Goal: Task Accomplishment & Management: Manage account settings

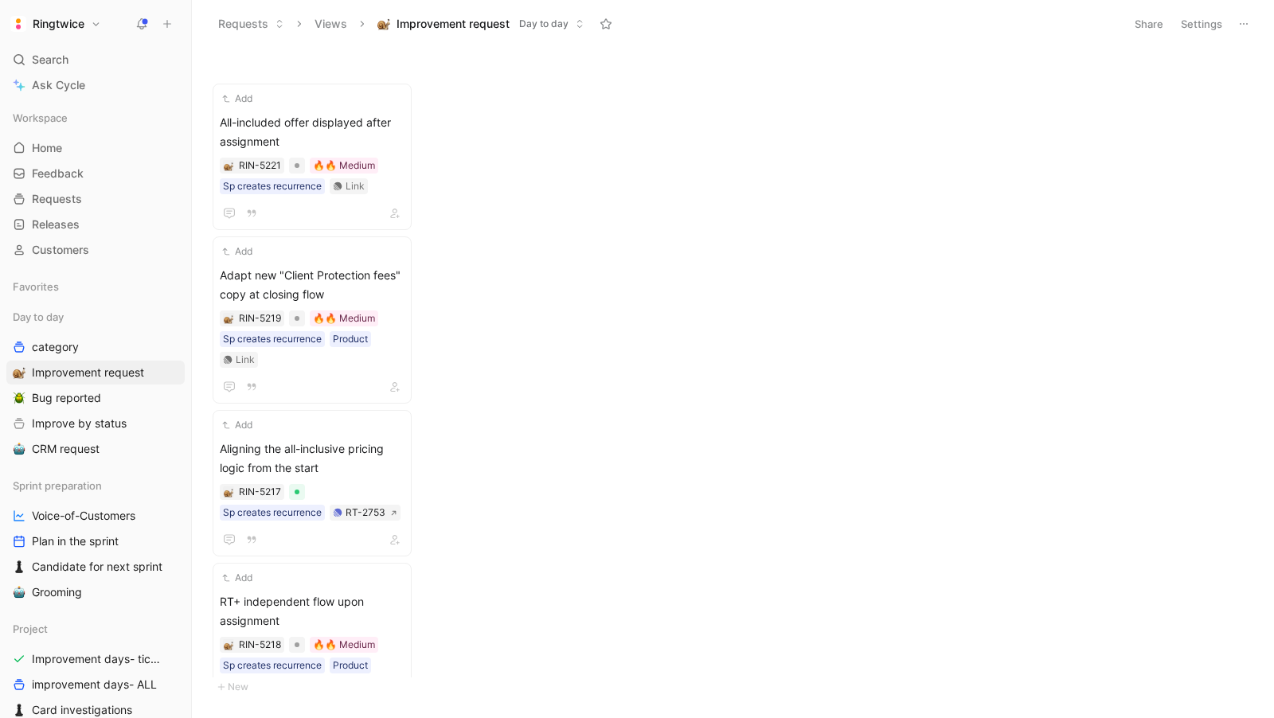
click at [1198, 6] on header "Requests Views Improvement request Day to day Share Settings" at bounding box center [733, 24] width 1082 height 48
click at [1192, 39] on header "Requests Views Improvement request Day to day Share Settings" at bounding box center [733, 24] width 1082 height 48
click at [1192, 32] on button "Settings" at bounding box center [1202, 24] width 56 height 22
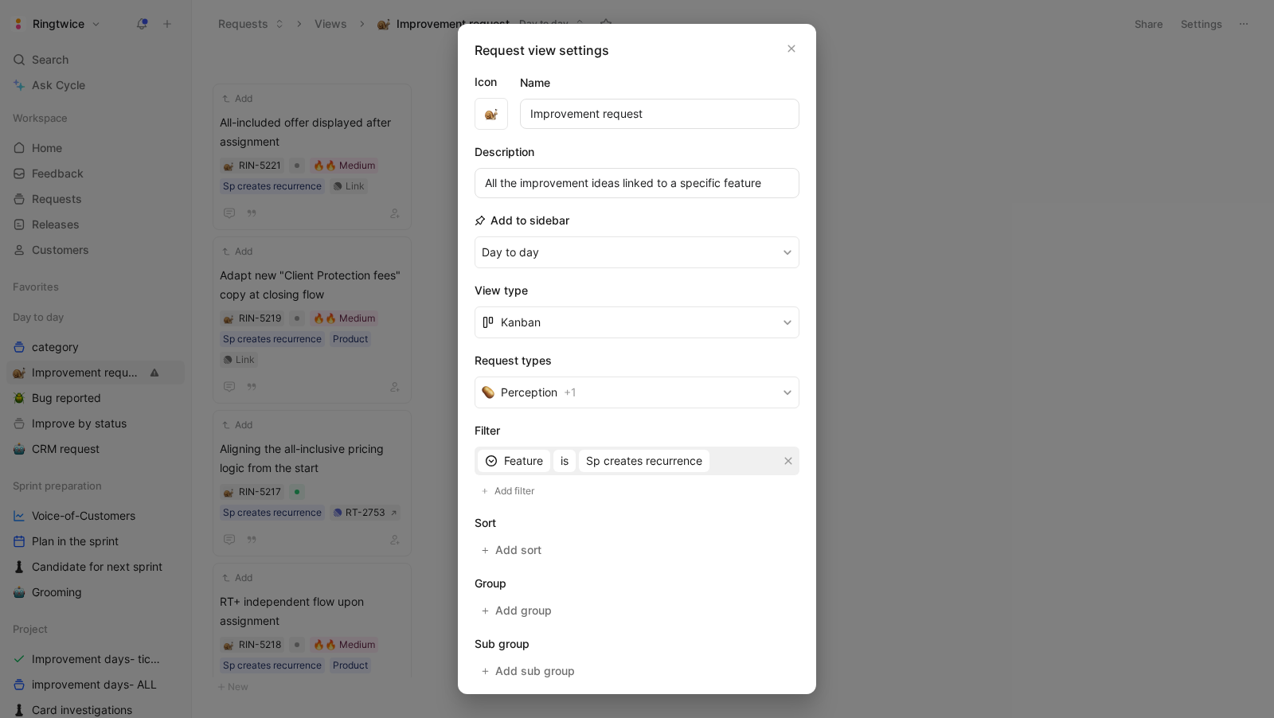
scroll to position [21, 0]
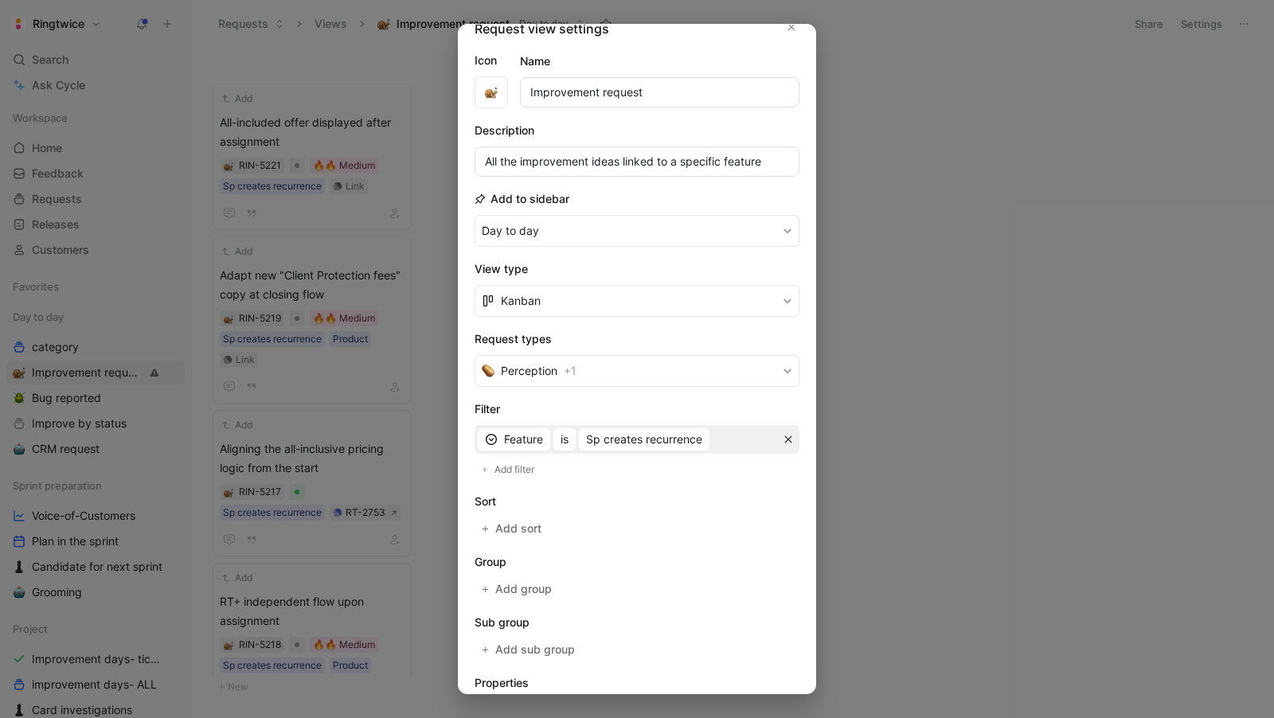
click at [790, 443] on button "button" at bounding box center [788, 440] width 16 height 16
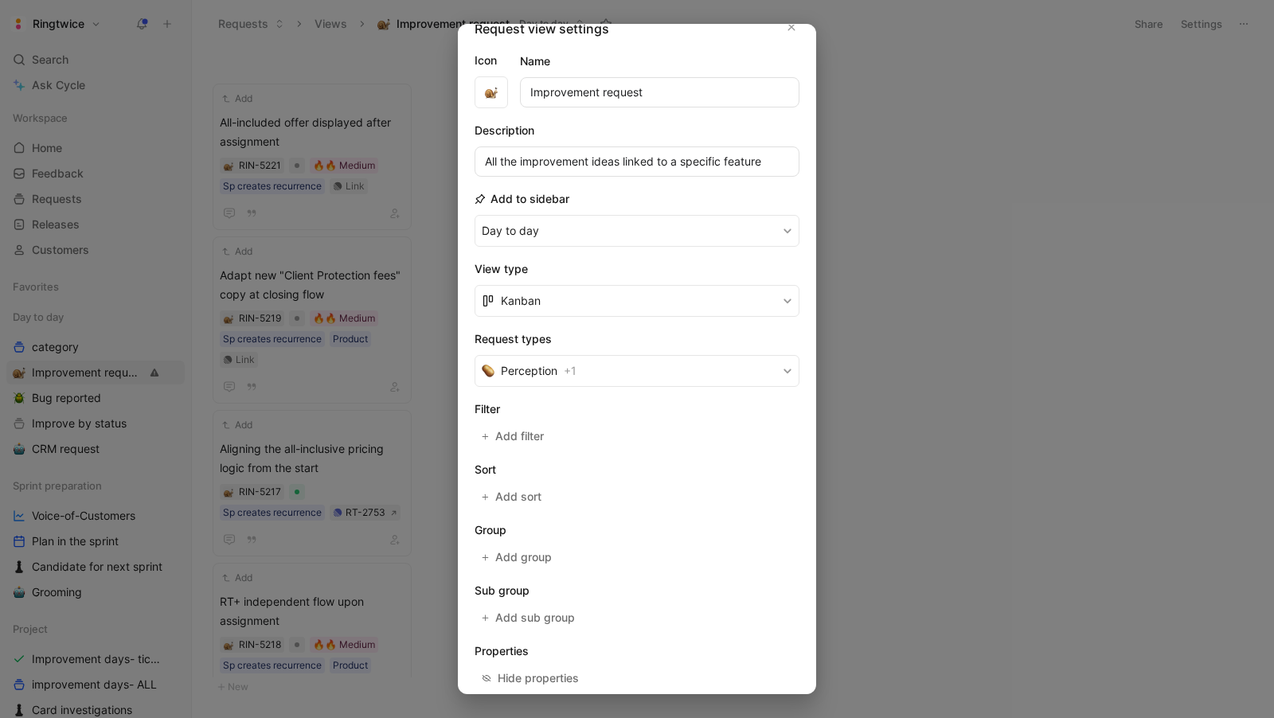
scroll to position [92, 0]
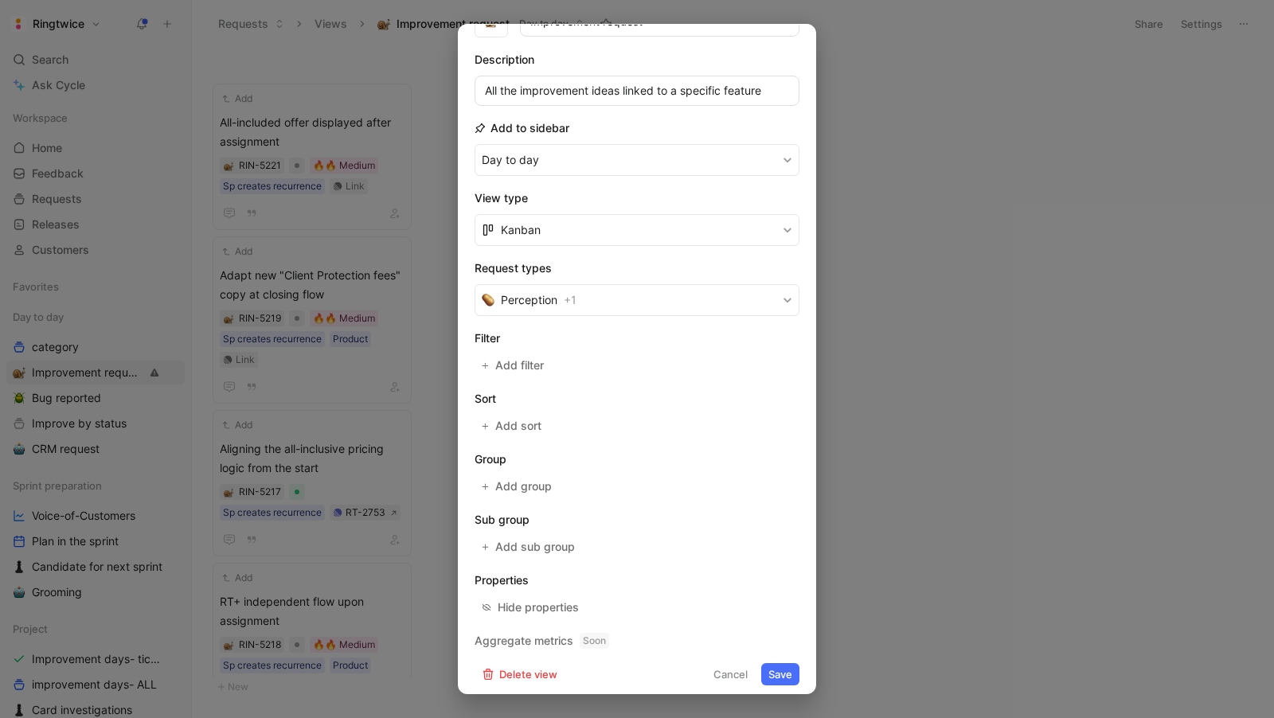
click at [779, 664] on button "Save" at bounding box center [780, 674] width 38 height 22
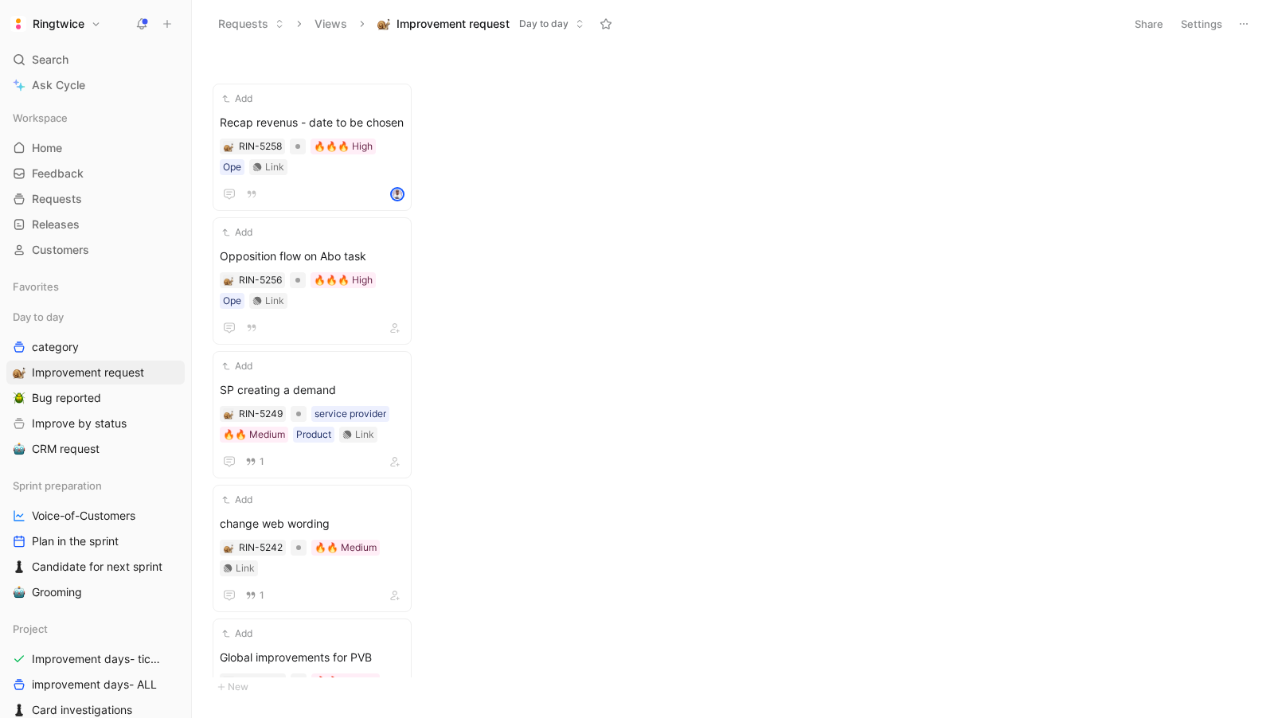
click at [1201, 23] on button "Settings" at bounding box center [1202, 24] width 56 height 22
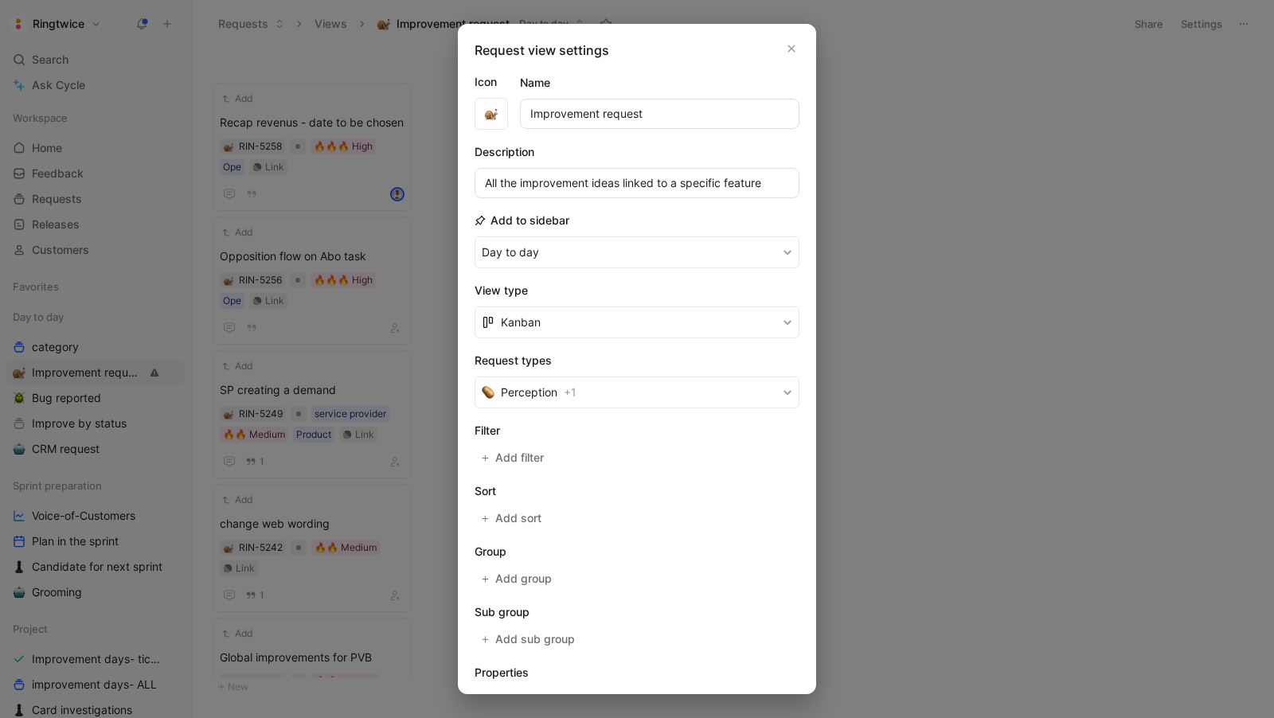
scroll to position [11, 0]
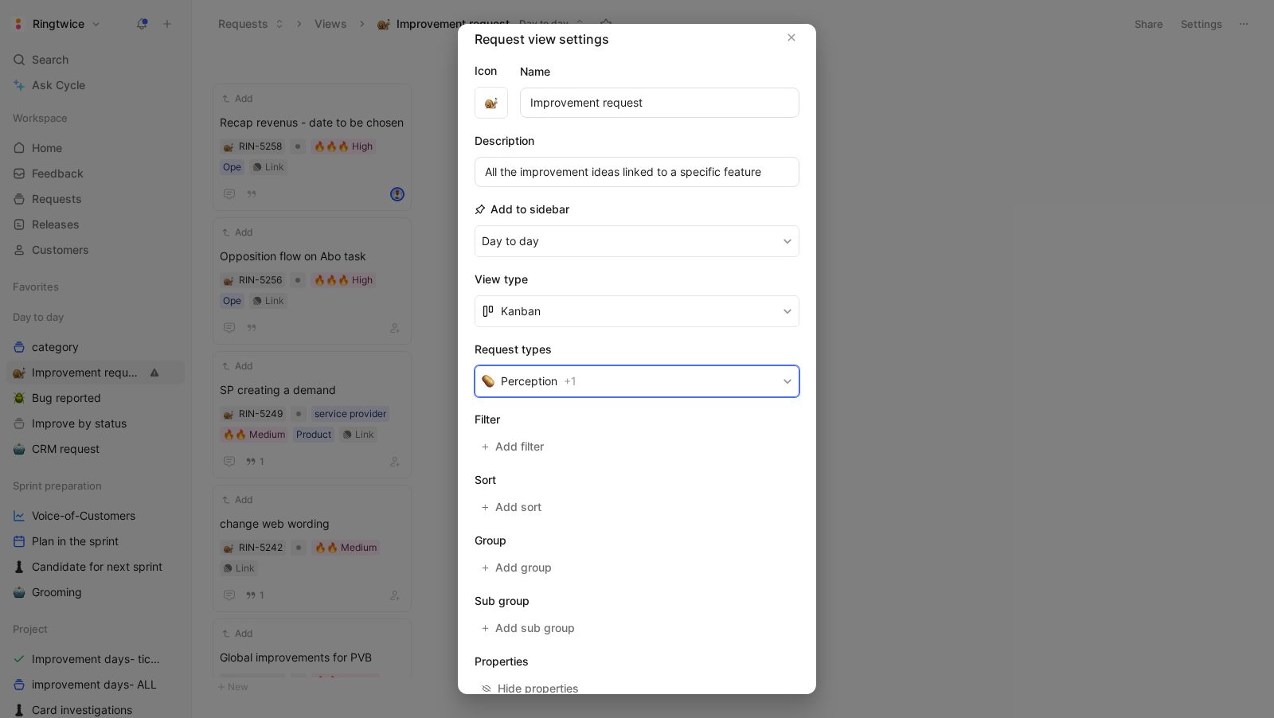
click at [531, 372] on span "Perception" at bounding box center [529, 381] width 57 height 19
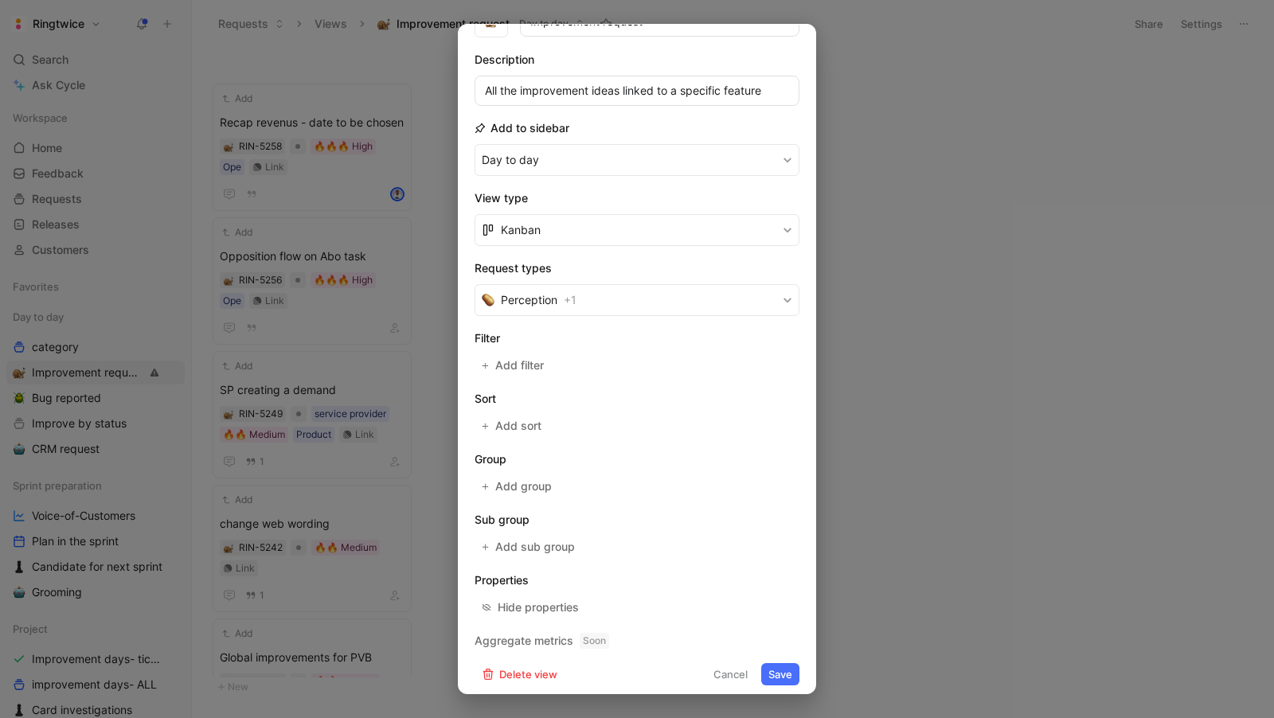
click at [784, 670] on button "Save" at bounding box center [780, 674] width 38 height 22
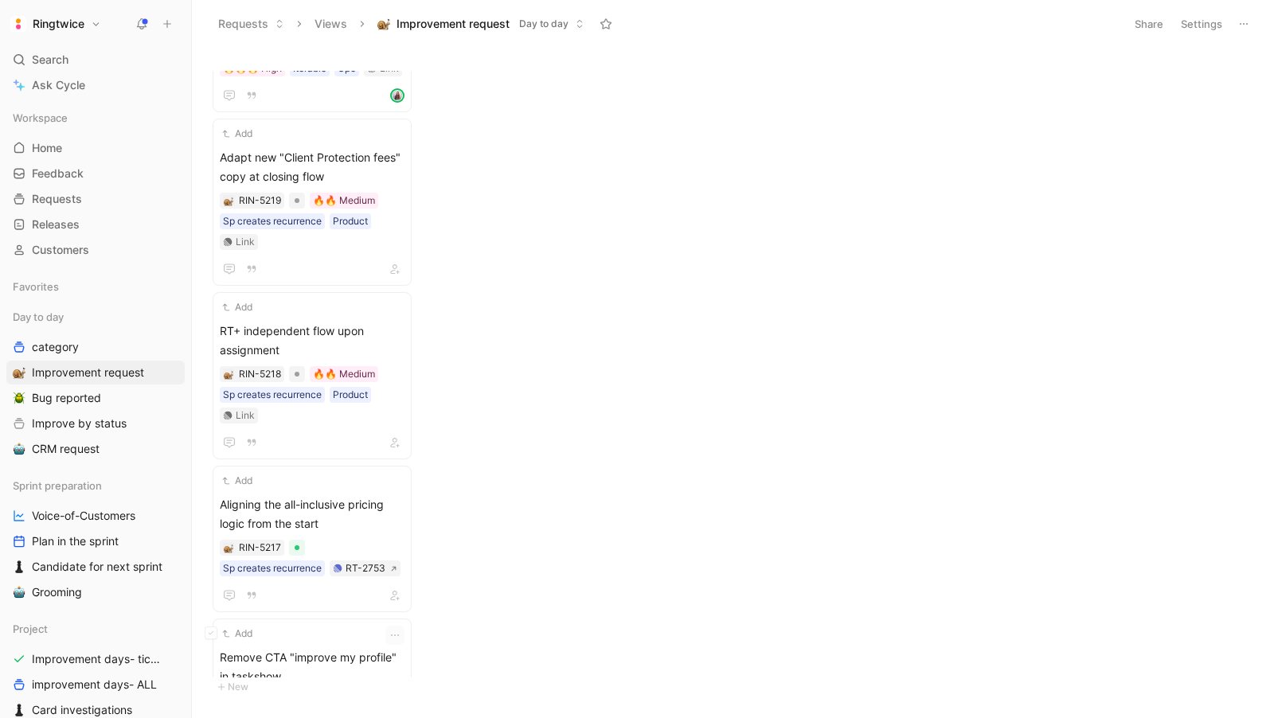
scroll to position [0, 0]
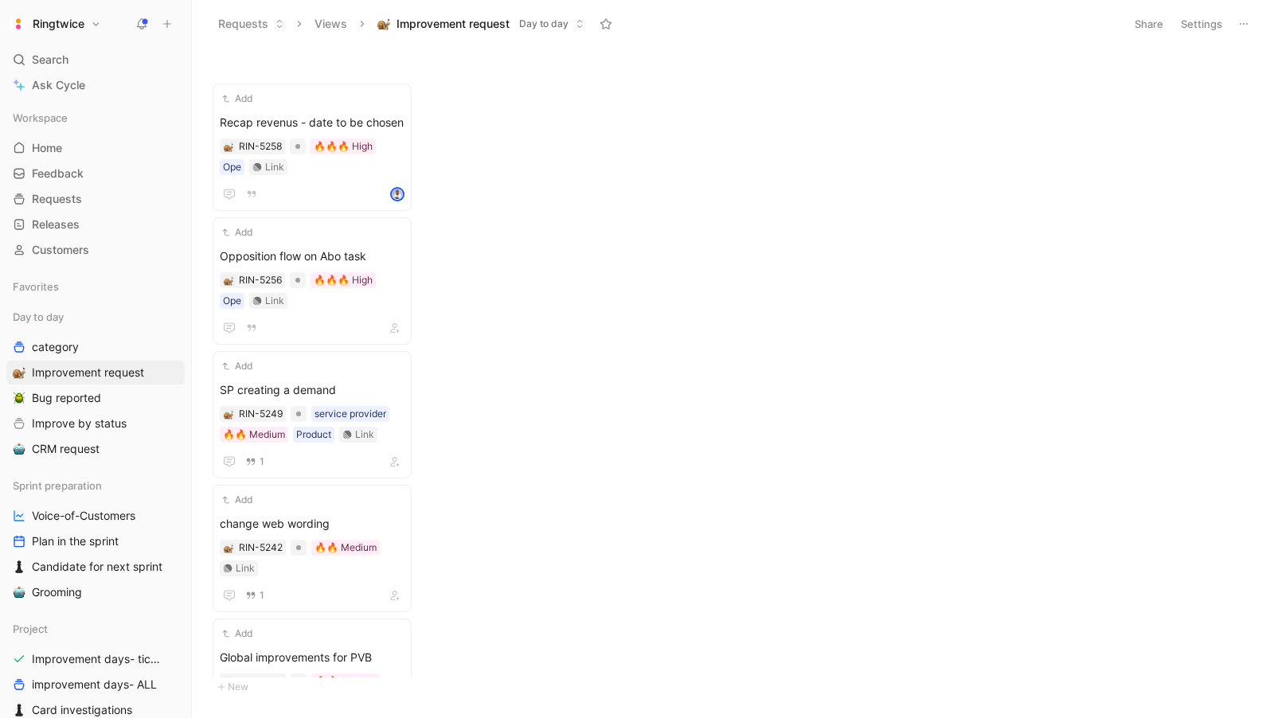
click at [1200, 22] on button "Settings" at bounding box center [1202, 24] width 56 height 22
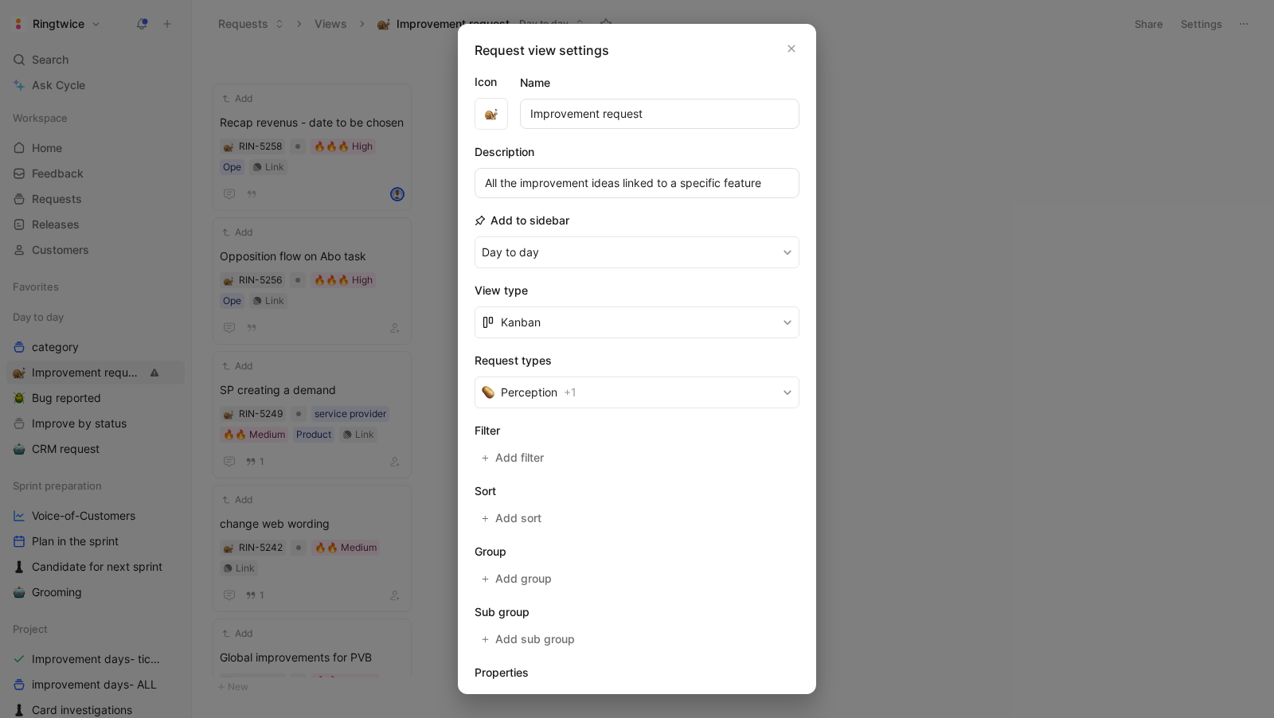
scroll to position [18, 0]
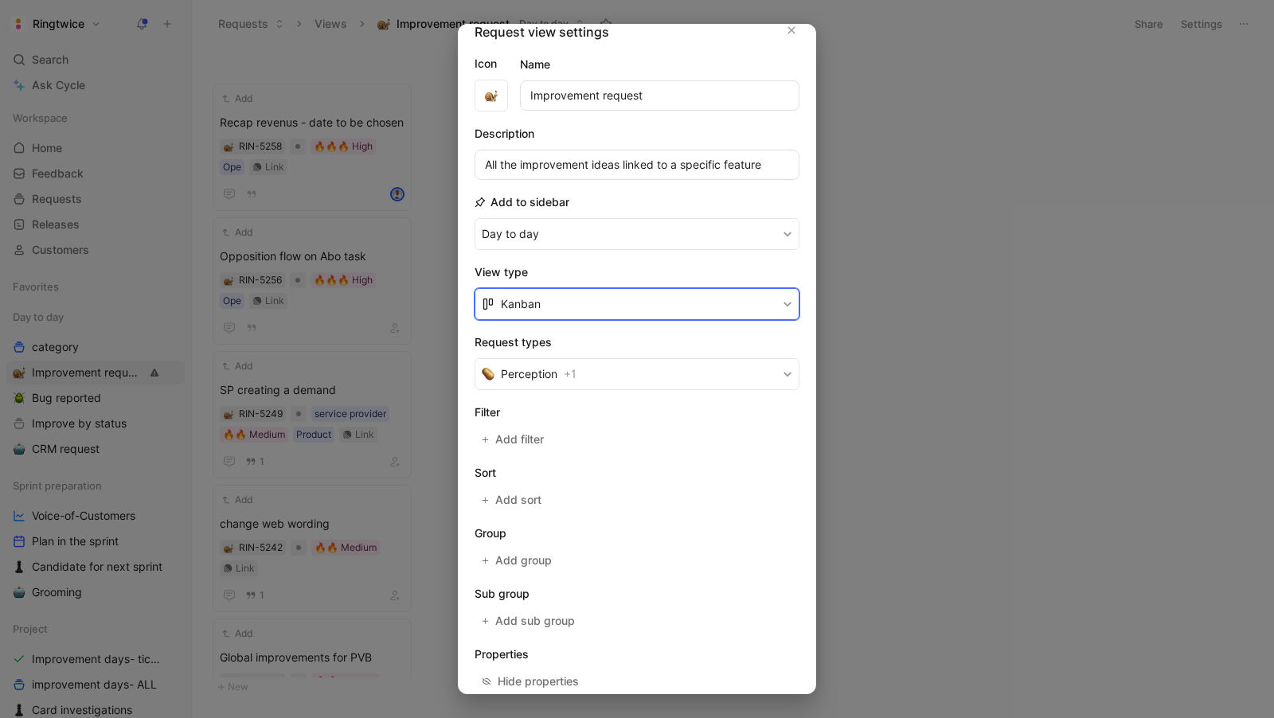
click at [566, 301] on button "Kanban" at bounding box center [637, 304] width 325 height 32
click at [520, 361] on div "List" at bounding box center [647, 363] width 292 height 19
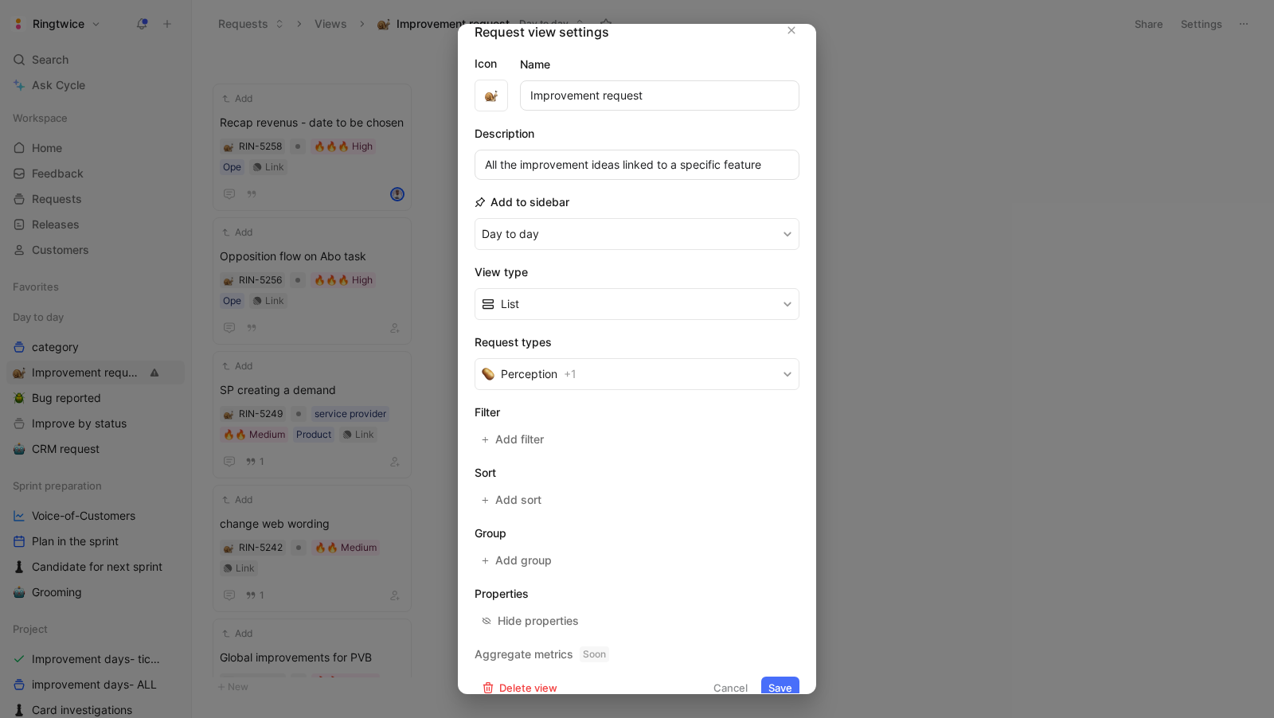
click at [783, 678] on button "Save" at bounding box center [780, 688] width 38 height 22
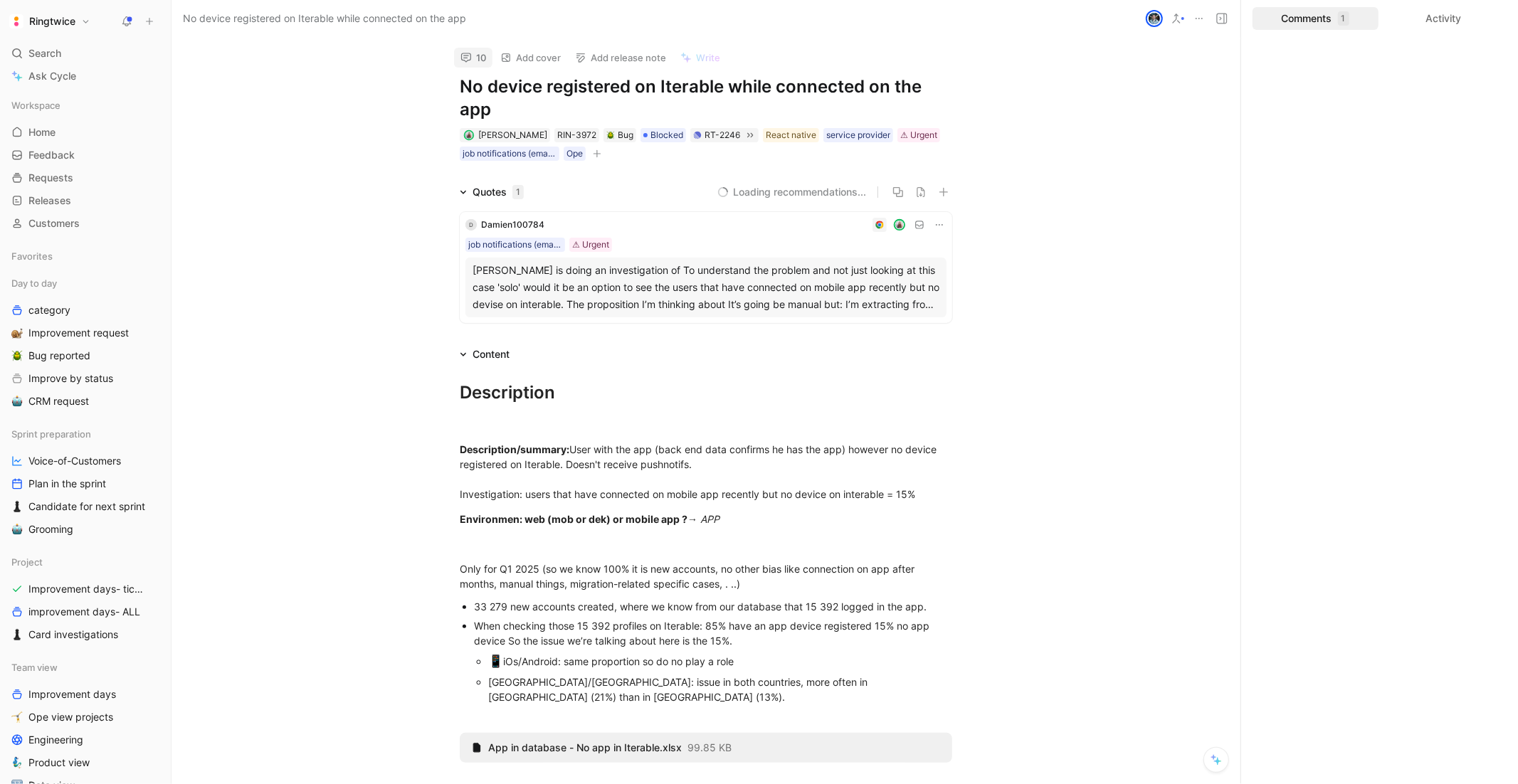
scroll to position [9, 0]
